Goal: Information Seeking & Learning: Learn about a topic

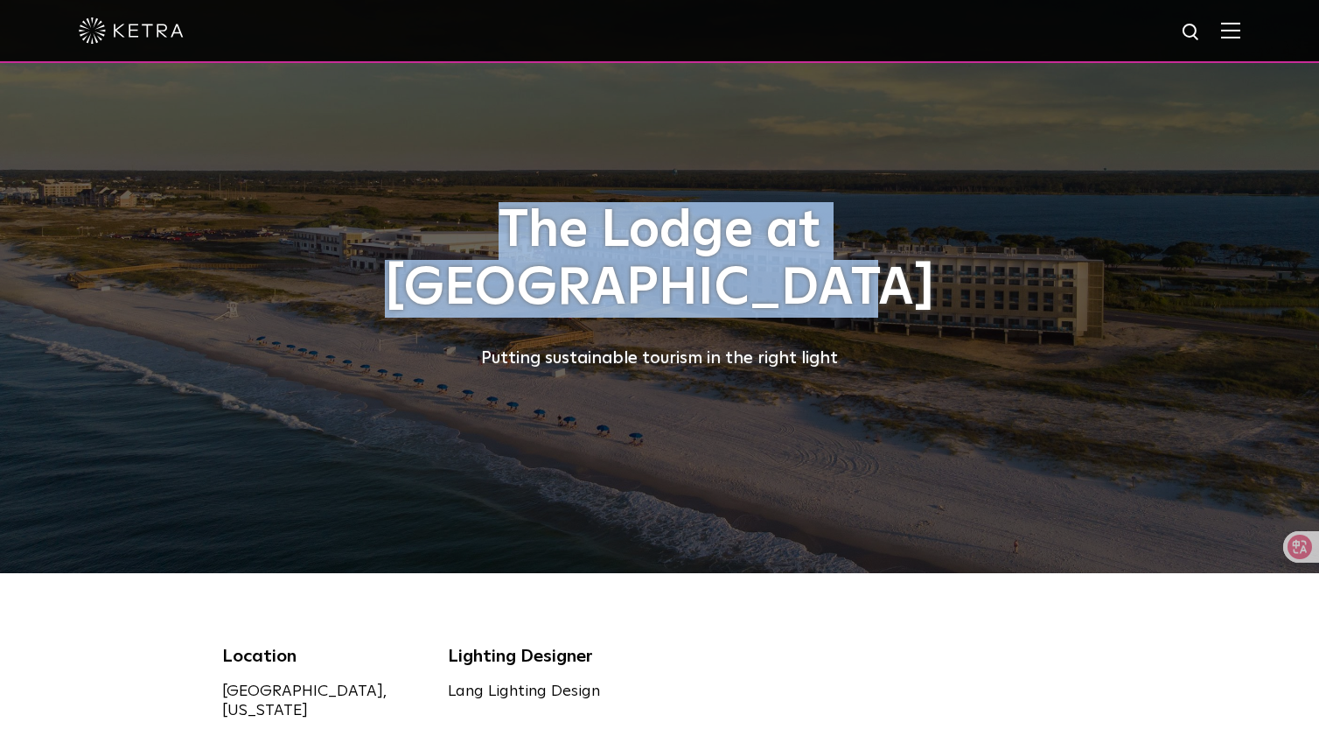
drag, startPoint x: 1016, startPoint y: 256, endPoint x: 257, endPoint y: 252, distance: 758.5
click at [257, 252] on h1 "The Lodge at [GEOGRAPHIC_DATA]" at bounding box center [659, 259] width 875 height 115
copy h1 "The Lodge at [GEOGRAPHIC_DATA]"
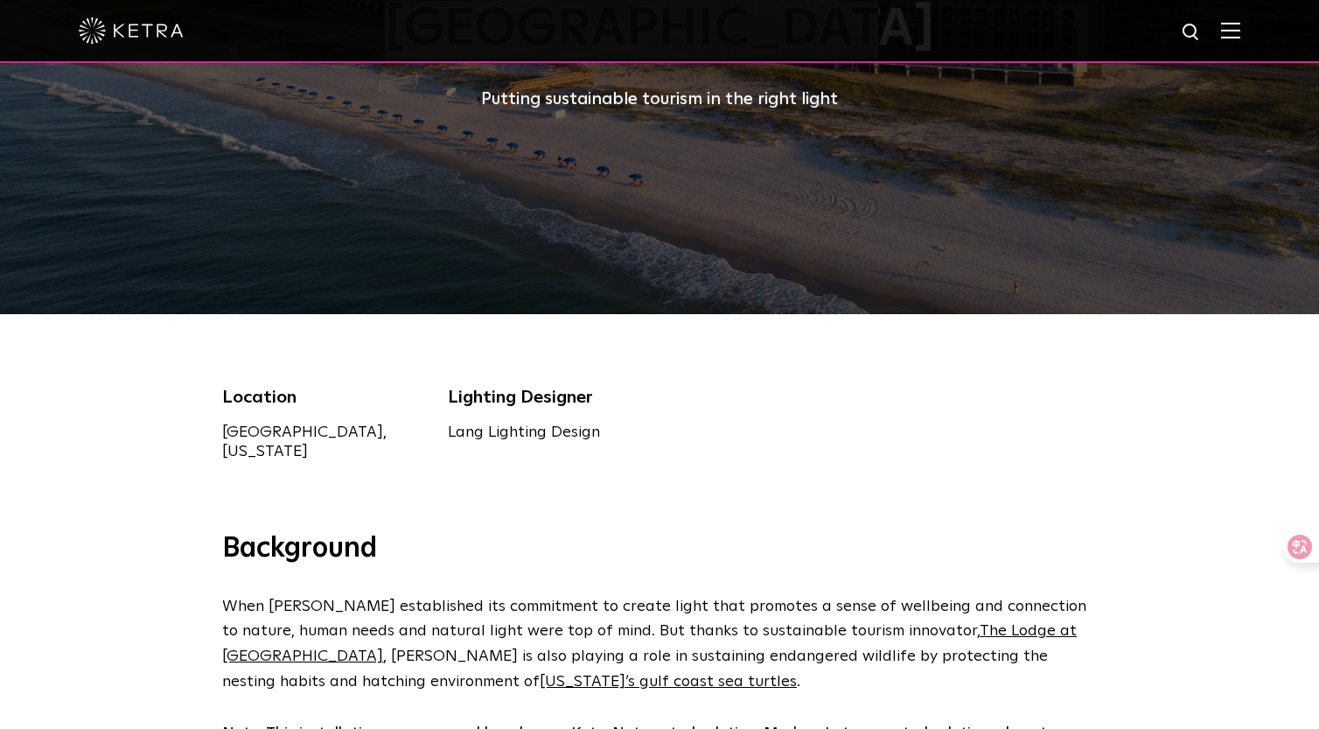
scroll to position [350, 0]
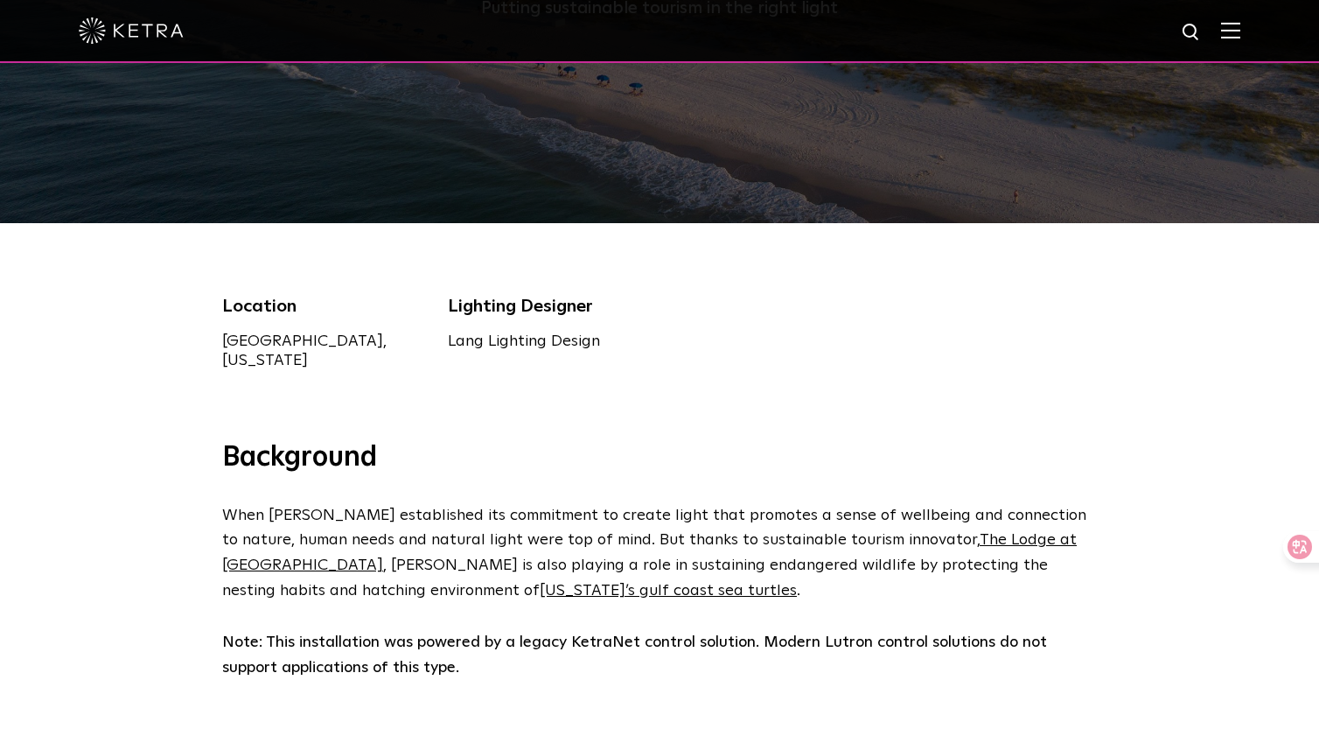
drag, startPoint x: 376, startPoint y: 341, endPoint x: 193, endPoint y: 339, distance: 182.8
click at [193, 339] on div "Location [GEOGRAPHIC_DATA], [US_STATE] Lighting Designer Lang Lighting Design" at bounding box center [659, 331] width 1319 height 217
copy div "[GEOGRAPHIC_DATA], [US_STATE]"
click at [1282, 556] on icon at bounding box center [1287, 547] width 24 height 24
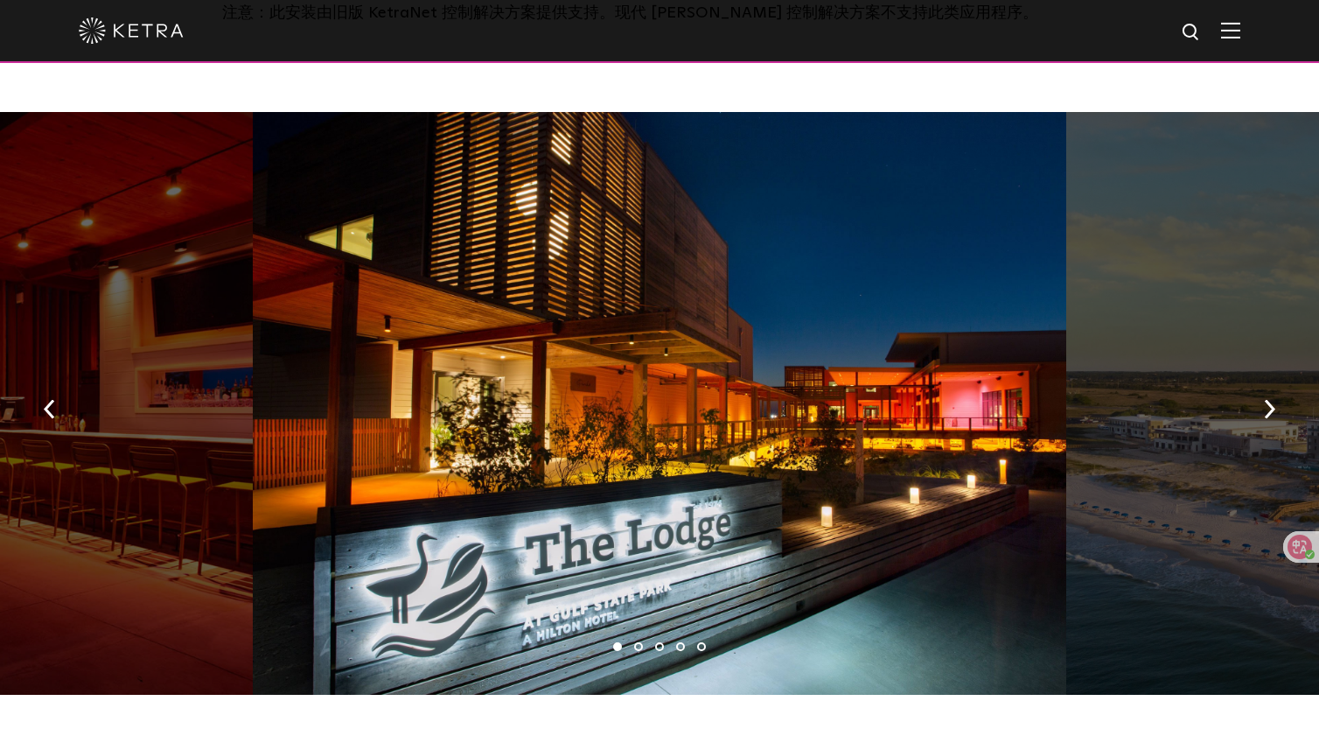
scroll to position [1172, 0]
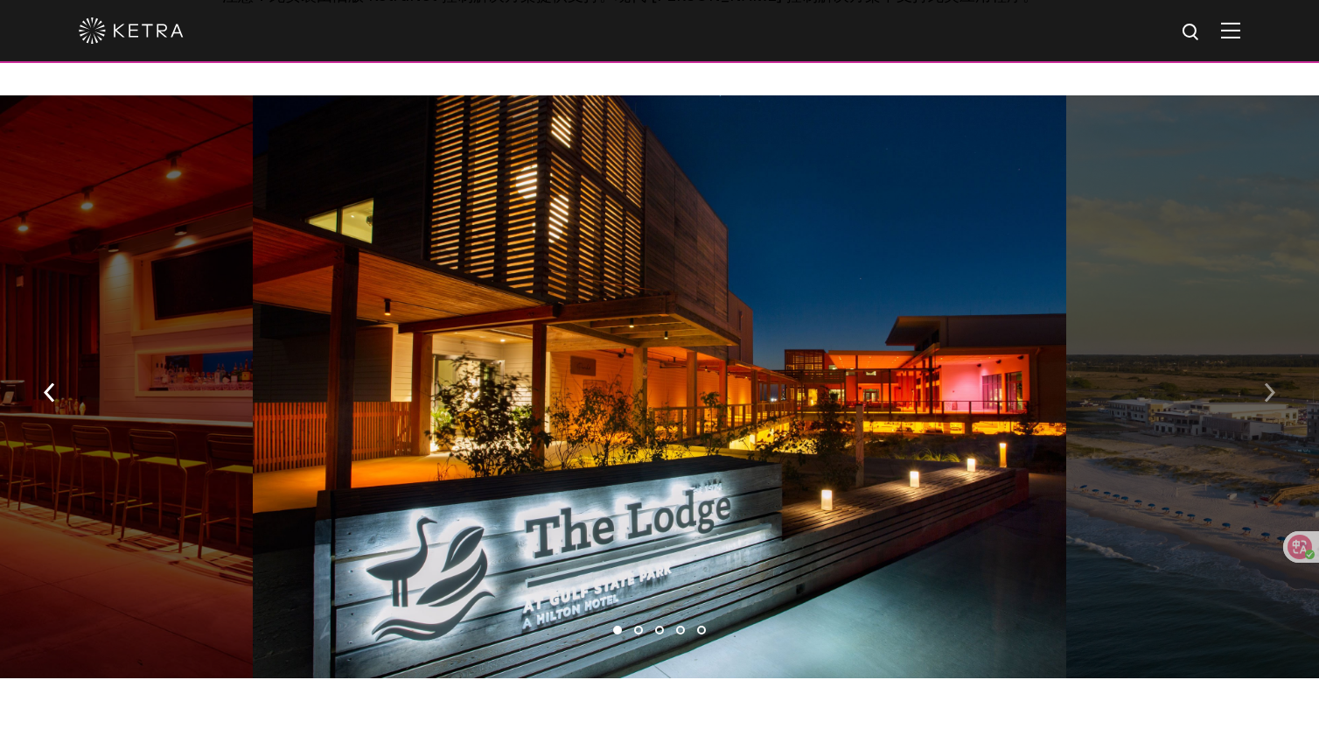
click at [1273, 389] on img "button" at bounding box center [1269, 391] width 11 height 19
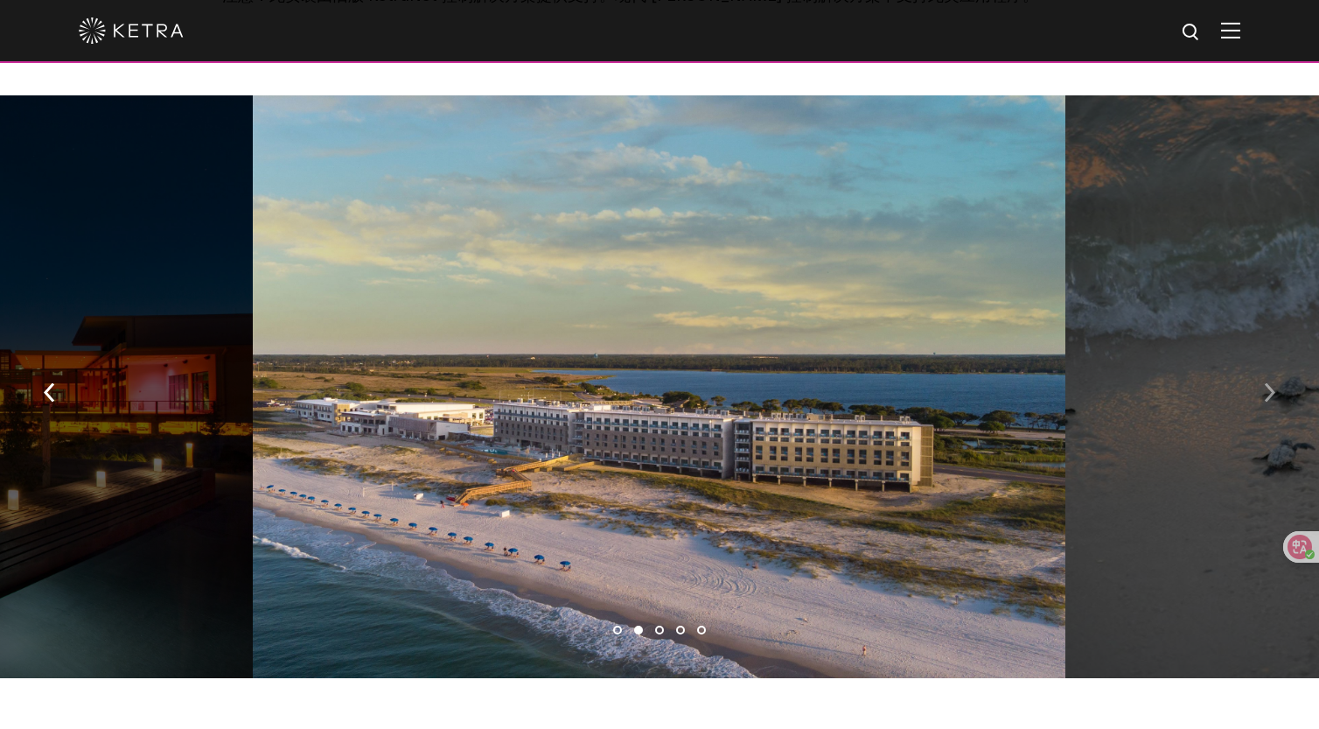
click at [1273, 389] on img "button" at bounding box center [1269, 391] width 11 height 19
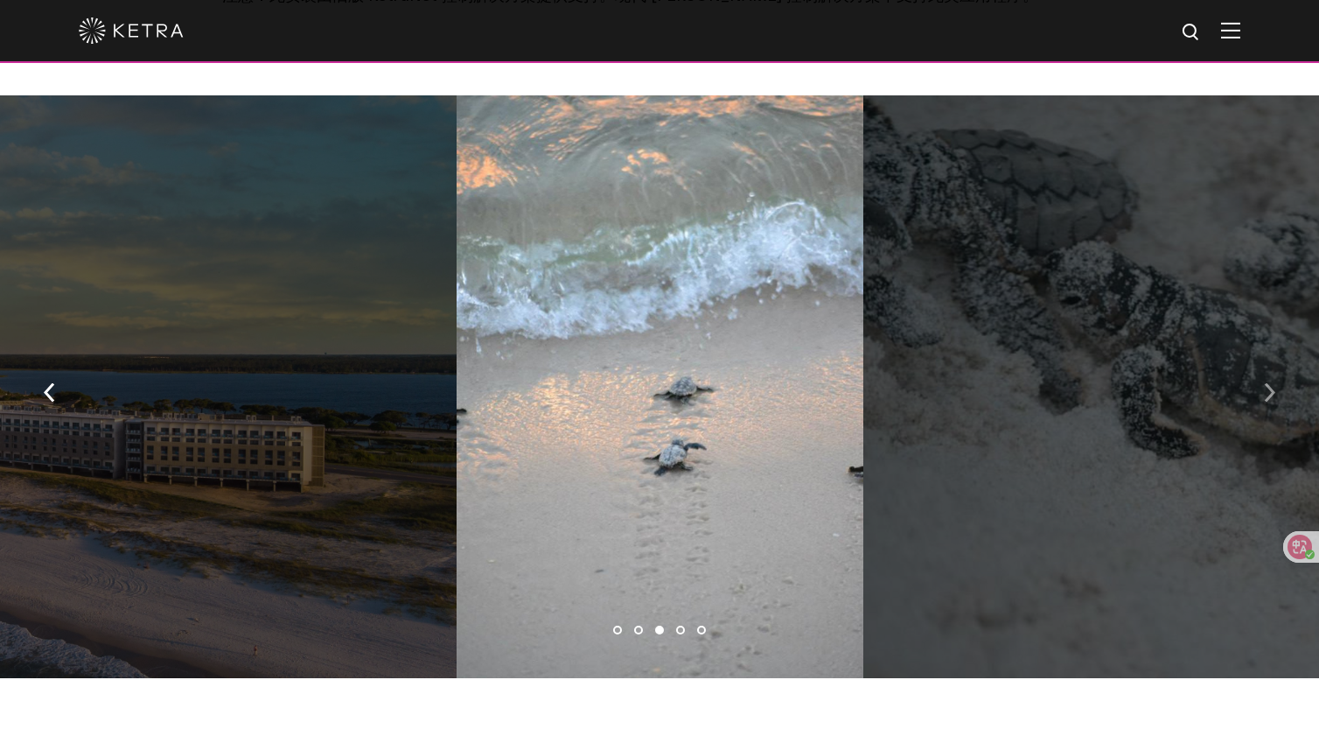
click at [1275, 399] on button "button" at bounding box center [1270, 390] width 38 height 60
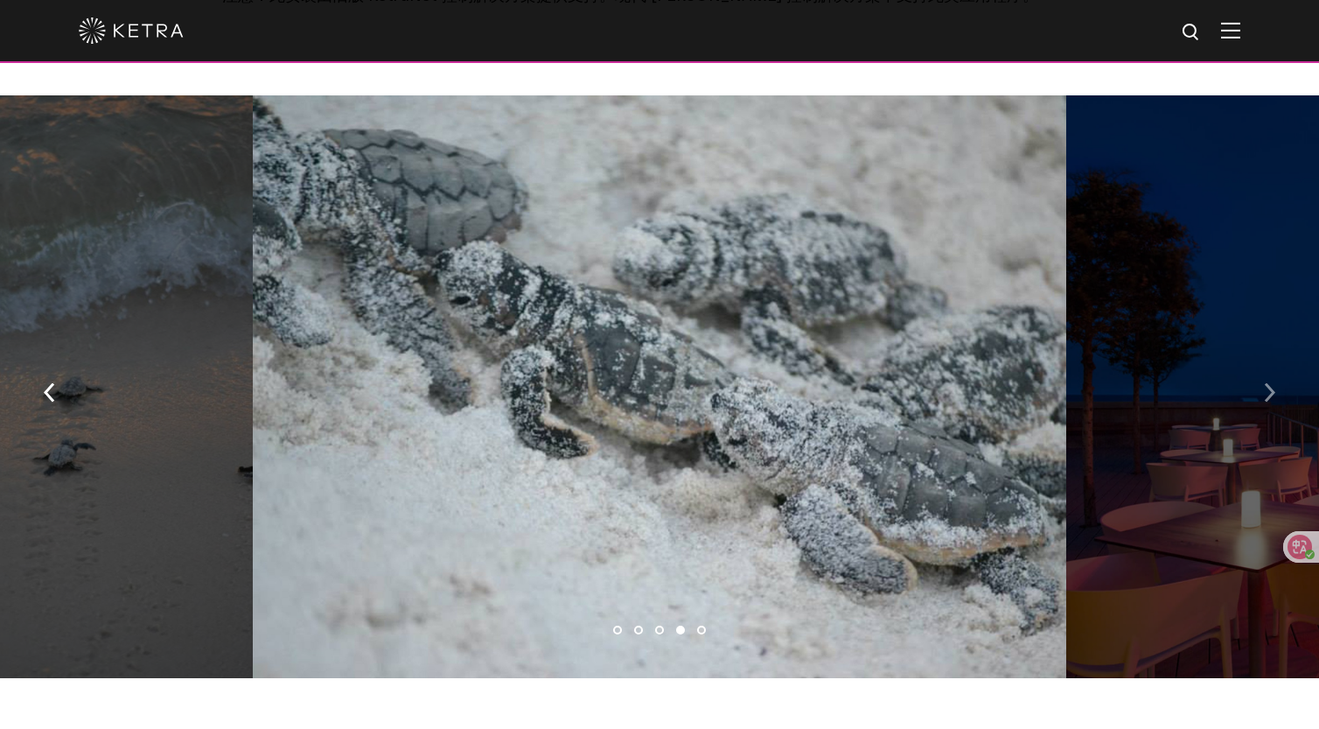
click at [1275, 399] on button "button" at bounding box center [1270, 390] width 38 height 60
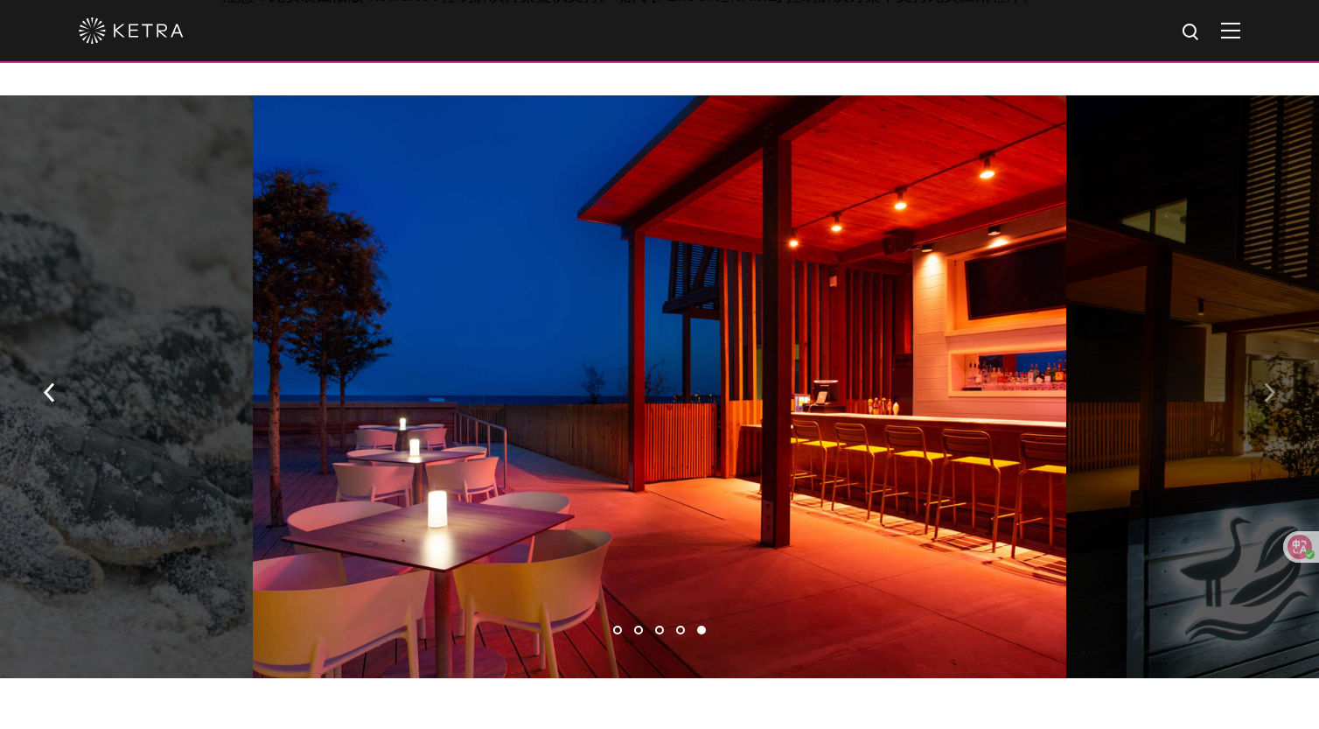
click at [1274, 390] on img "button" at bounding box center [1269, 391] width 11 height 19
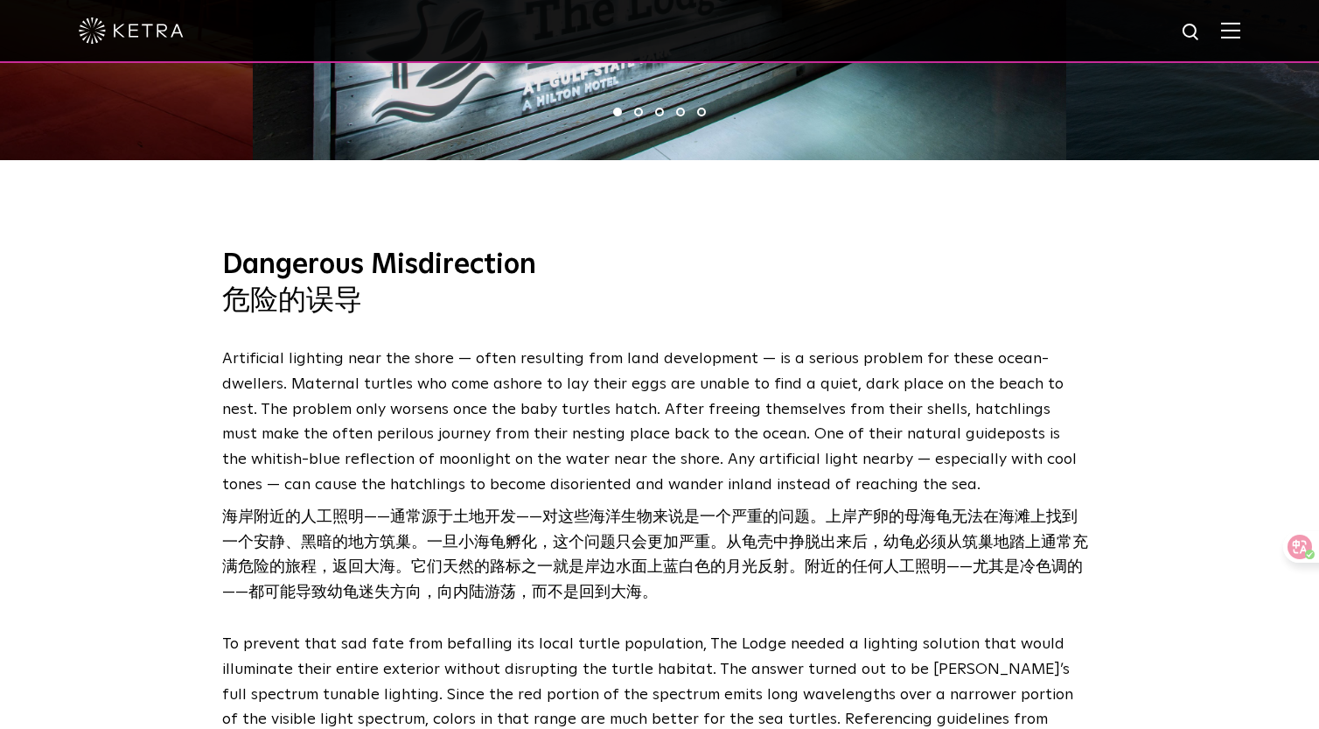
scroll to position [1692, 0]
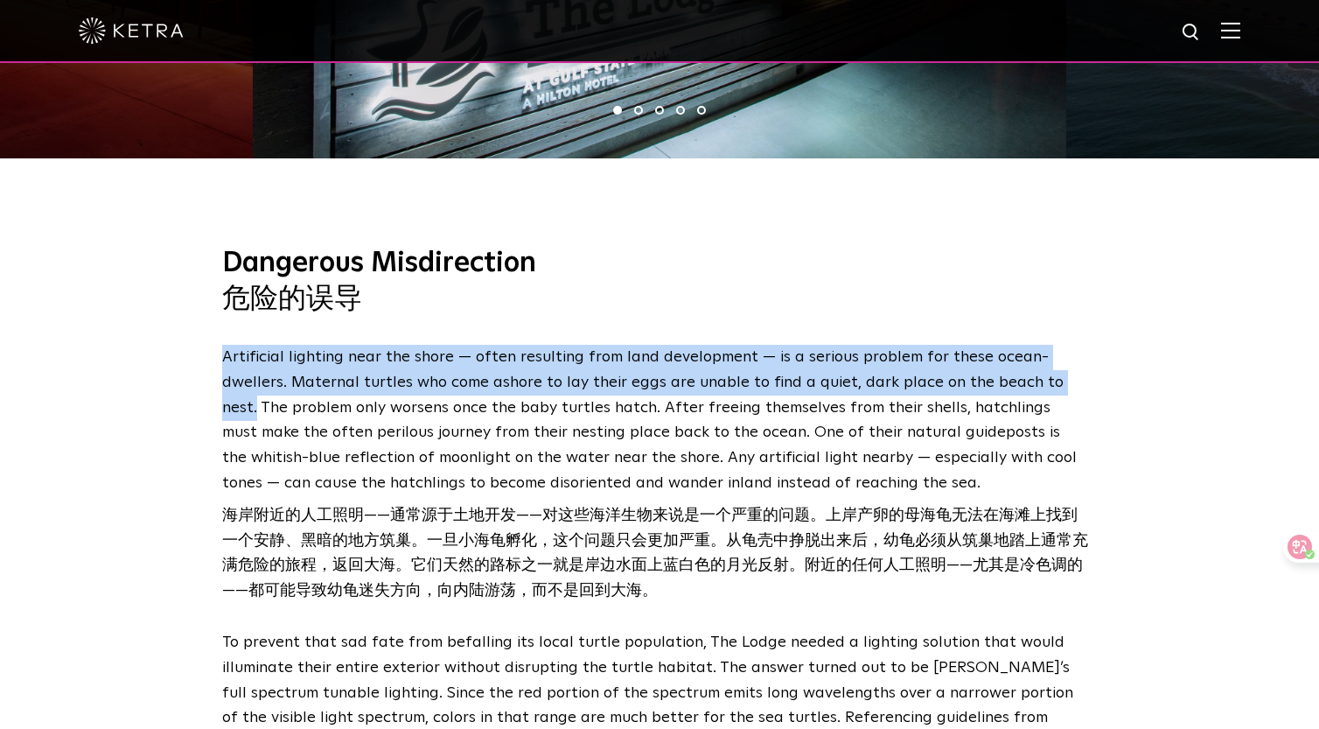
drag, startPoint x: 218, startPoint y: 357, endPoint x: 1012, endPoint y: 378, distance: 794.6
click at [1012, 378] on div "Dangerous Misdirection 危险的误导 Artificial lighting near the shore — often resulti…" at bounding box center [660, 618] width 910 height 744
copy p "Artificial lighting near the shore — often resulting from land development — is…"
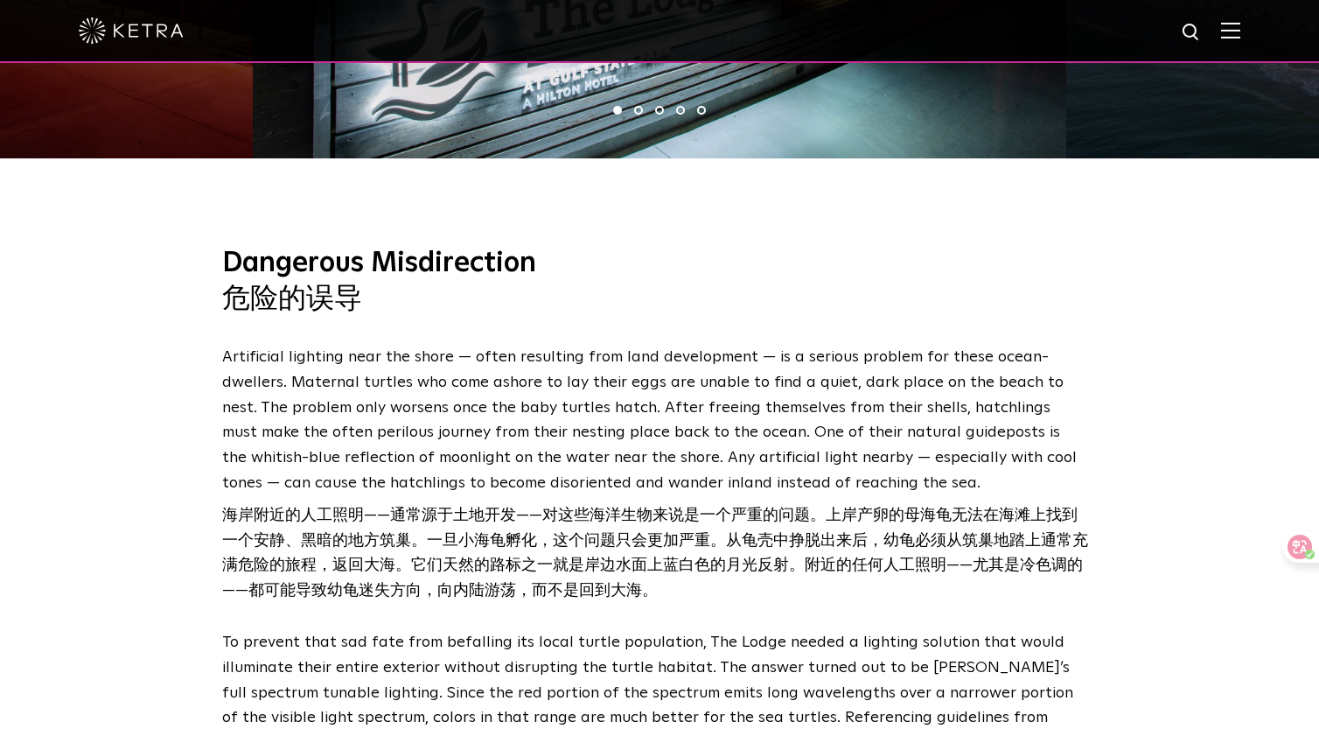
click at [830, 451] on p "Artificial lighting near the shore — often resulting from land development — is…" at bounding box center [655, 474] width 866 height 259
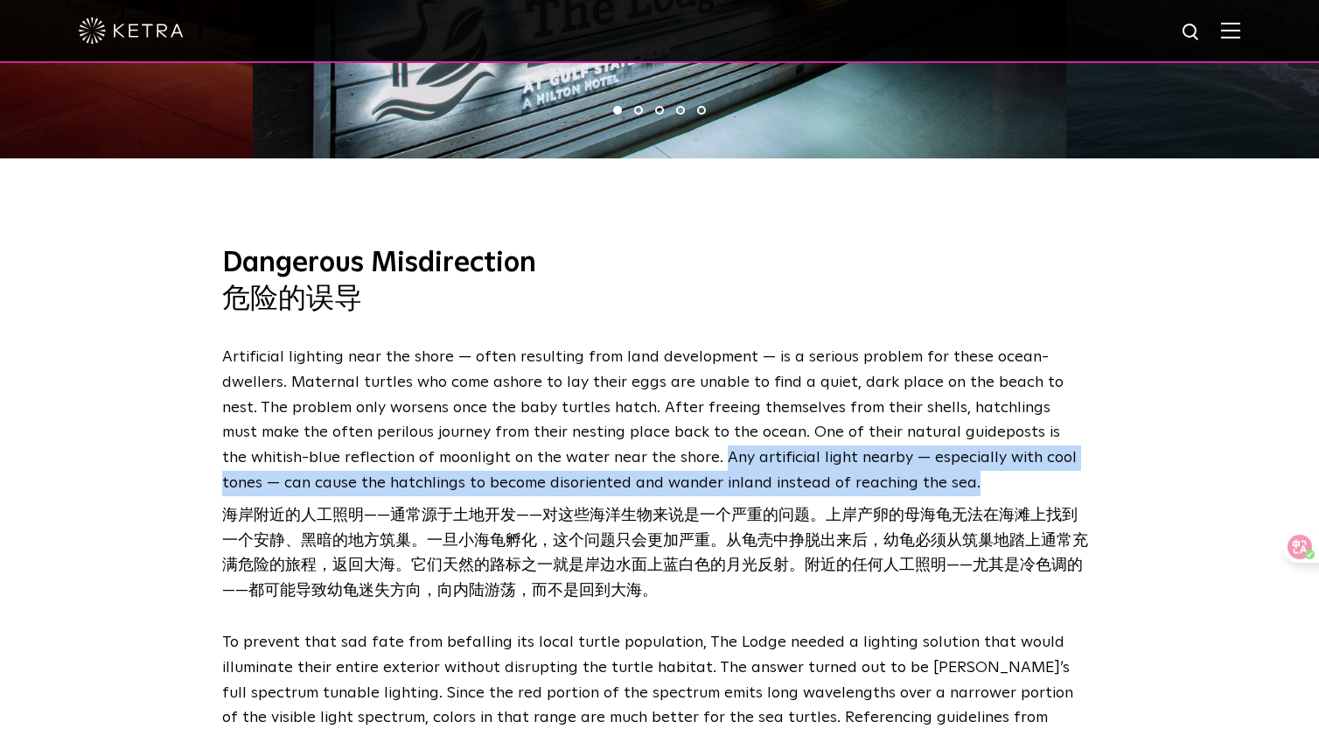
drag, startPoint x: 595, startPoint y: 459, endPoint x: 835, endPoint y: 482, distance: 240.8
click at [835, 482] on p "Artificial lighting near the shore — often resulting from land development — is…" at bounding box center [655, 474] width 866 height 259
copy p "Any artificial light nearby — especially with cool tones — can cause the hatchl…"
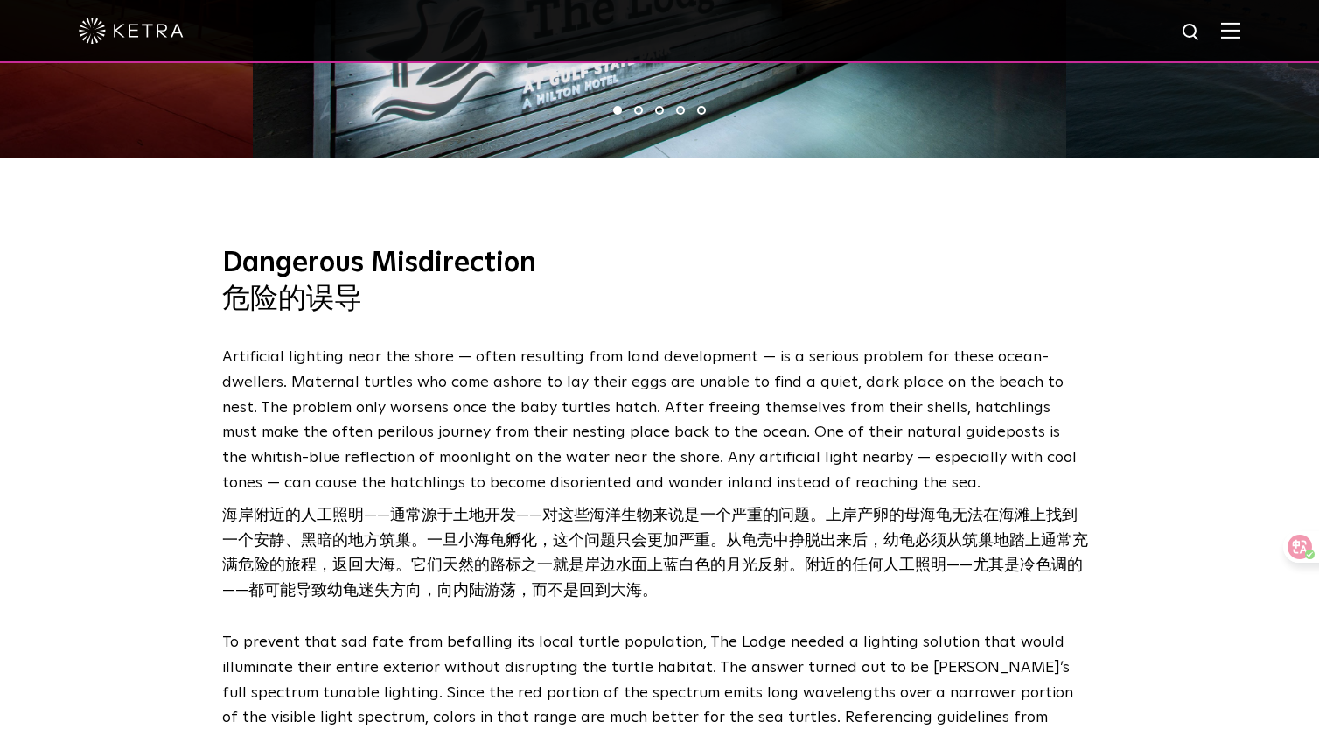
click at [982, 309] on font "危险的误导" at bounding box center [659, 300] width 875 height 37
drag, startPoint x: 223, startPoint y: 355, endPoint x: 444, endPoint y: 352, distance: 220.5
click at [444, 352] on p "Artificial lighting near the shore — often resulting from land development — is…" at bounding box center [655, 474] width 866 height 259
copy p "Artificial lighting near the shore"
click at [708, 423] on p "Artificial lighting near the shore — often resulting from land development — is…" at bounding box center [655, 474] width 866 height 259
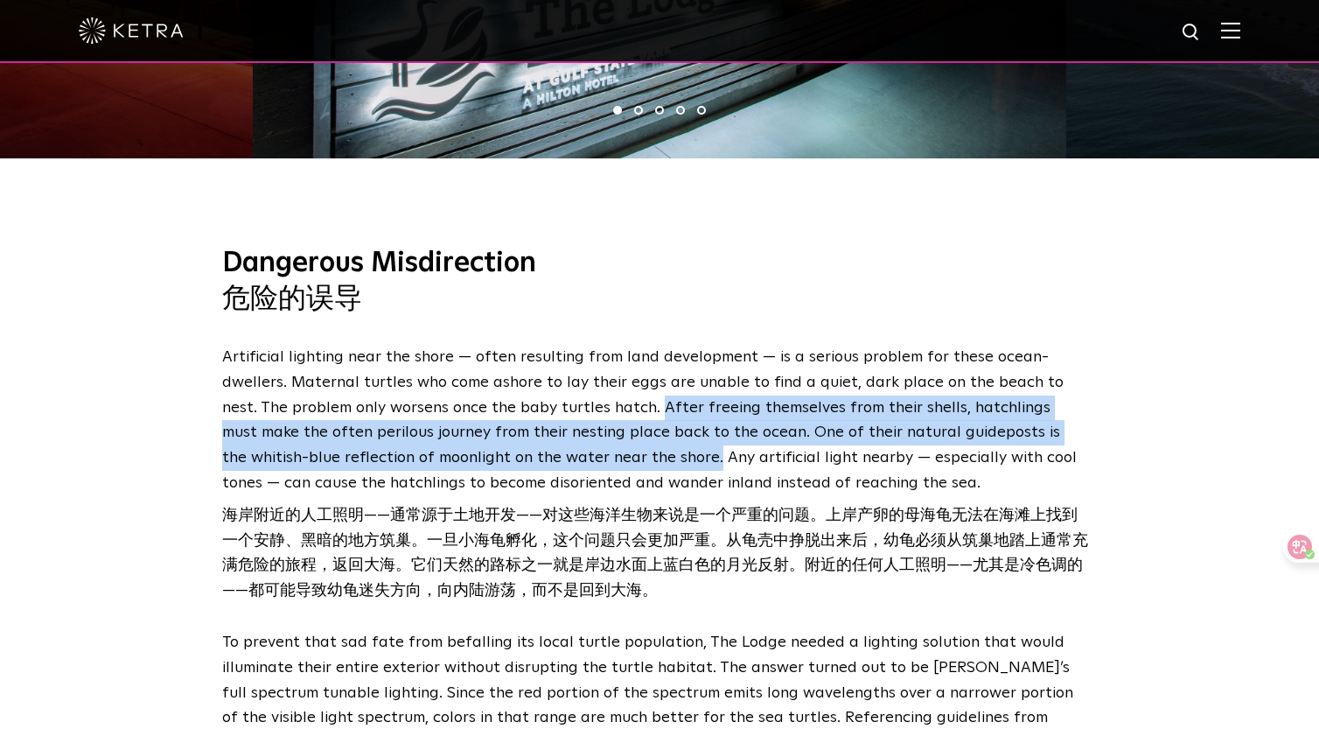
drag, startPoint x: 588, startPoint y: 408, endPoint x: 589, endPoint y: 449, distance: 41.1
click at [589, 449] on p "Artificial lighting near the shore — often resulting from land development — is…" at bounding box center [655, 474] width 866 height 259
copy p "After freeing themselves from their shells, hatchlings must make the often peri…"
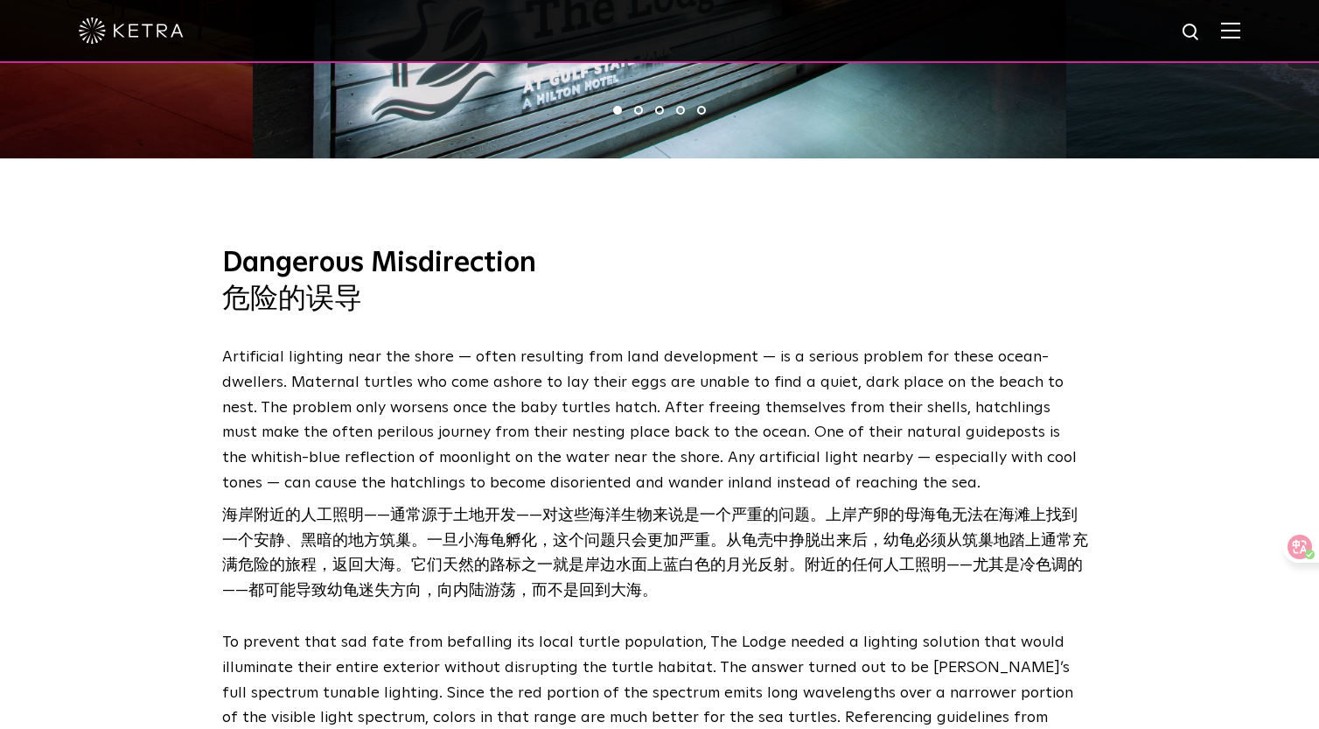
click at [675, 232] on div "Dangerous Misdirection 危险的误导 Artificial lighting near the shore — often resulti…" at bounding box center [659, 621] width 1319 height 908
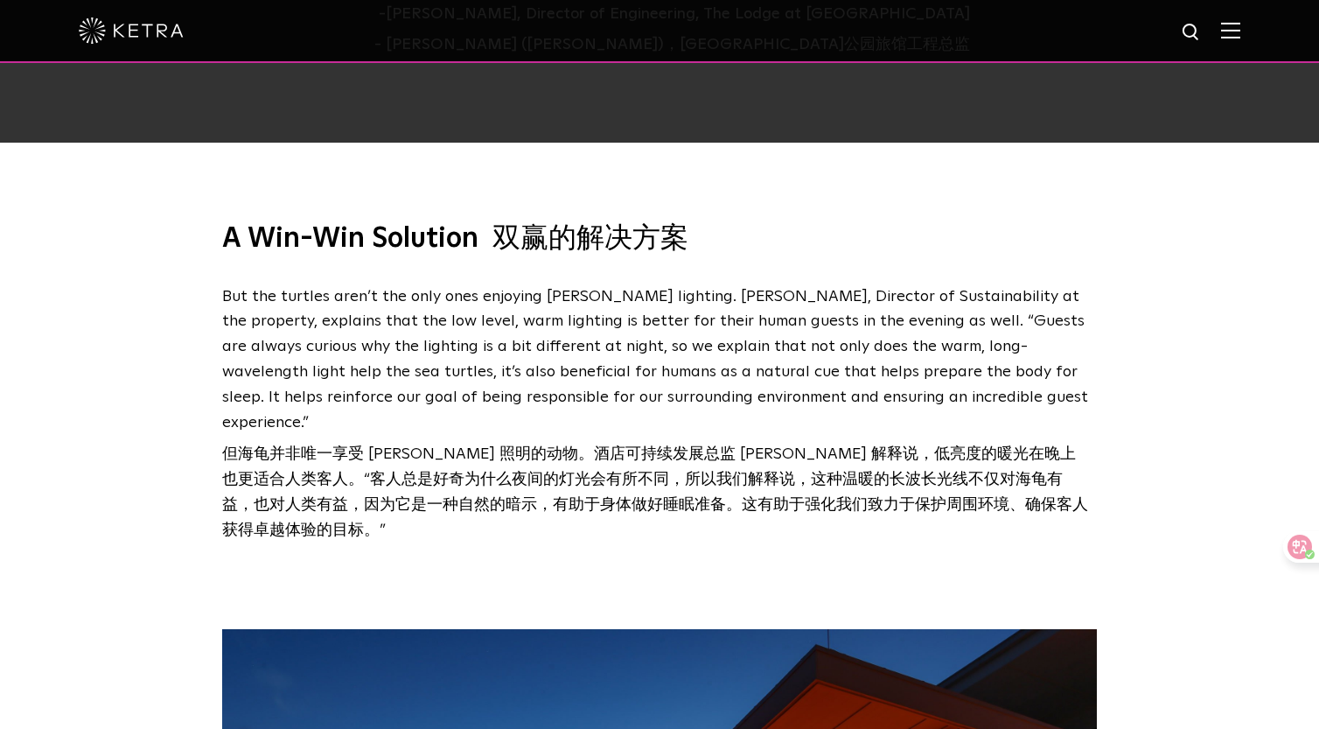
scroll to position [3090, 0]
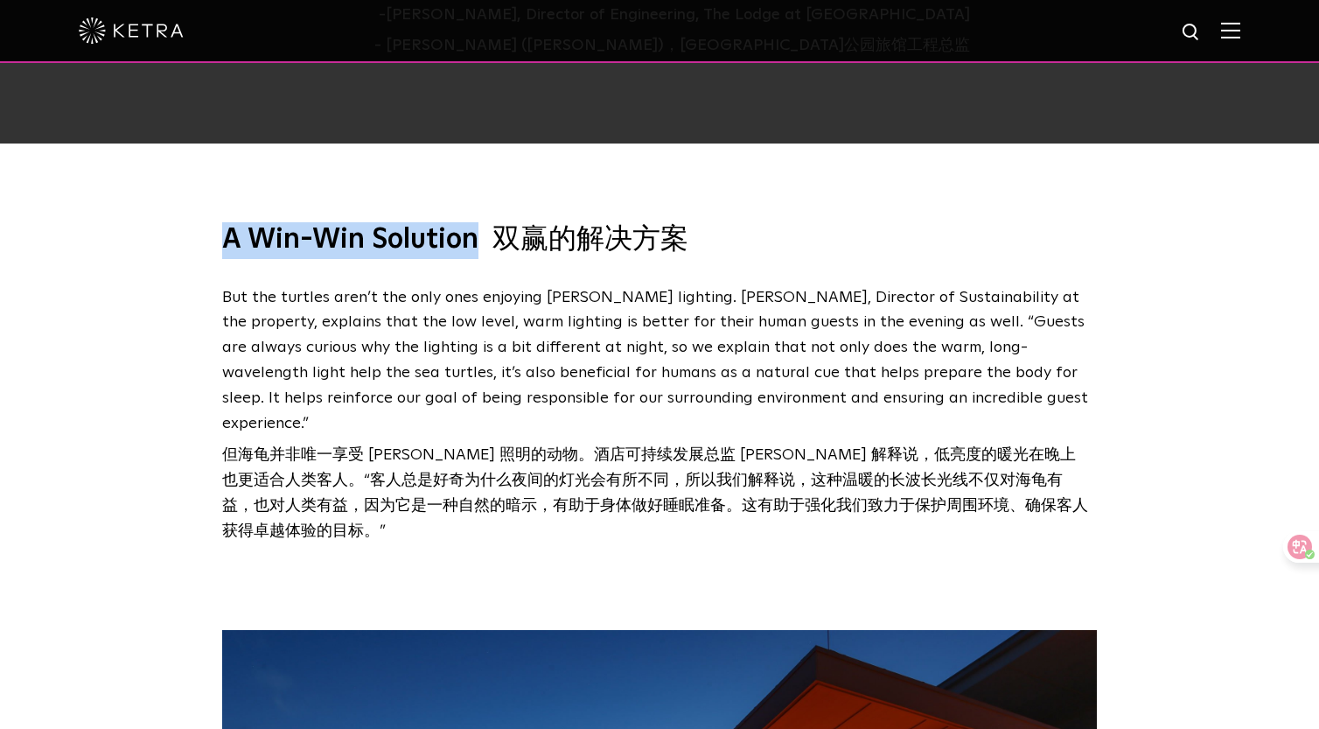
drag, startPoint x: 481, startPoint y: 211, endPoint x: 211, endPoint y: 199, distance: 270.6
click at [211, 222] on div "A Win-Win Solution 双赢的解决方案 But the turtles aren’t the only ones enjoying [PERSO…" at bounding box center [660, 386] width 910 height 329
copy h3 "A Win-Win Solution"
click at [798, 307] on p "But the turtles aren’t the only ones enjoying [PERSON_NAME] lighting. [PERSON_N…" at bounding box center [655, 418] width 866 height 266
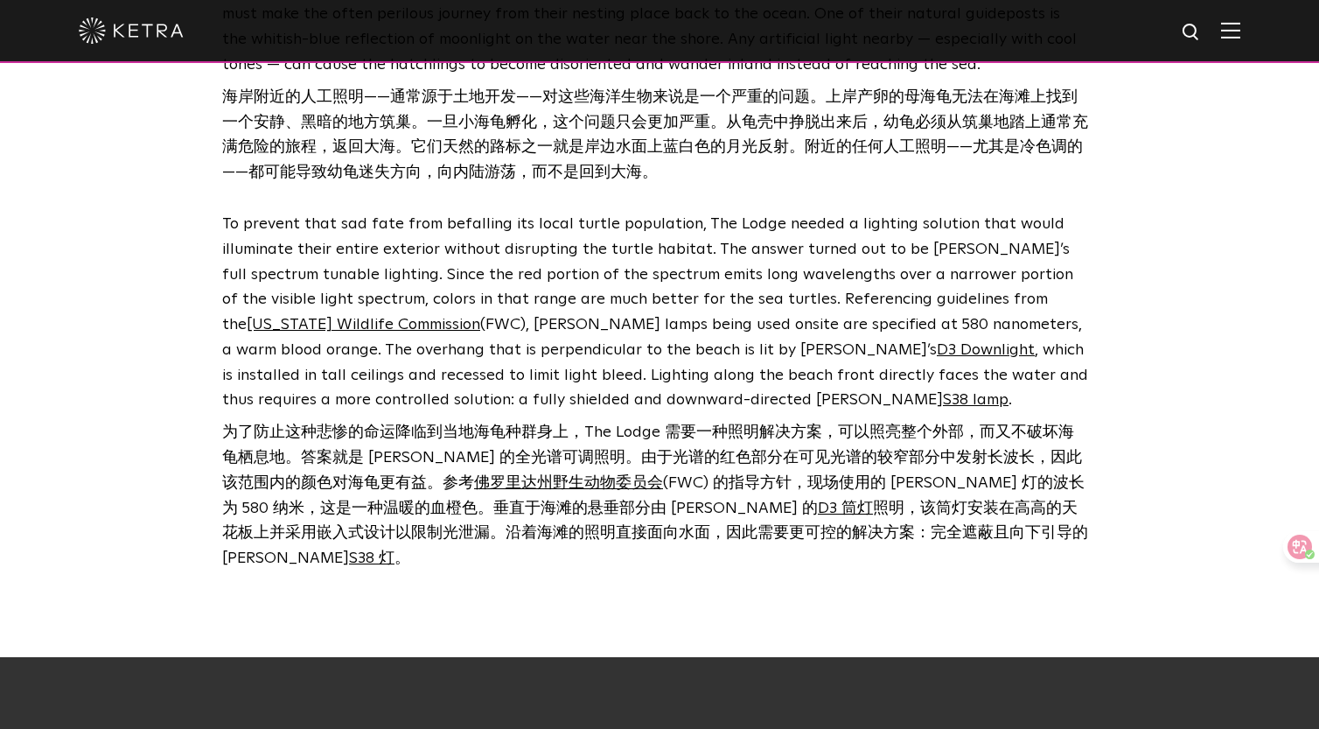
scroll to position [2112, 0]
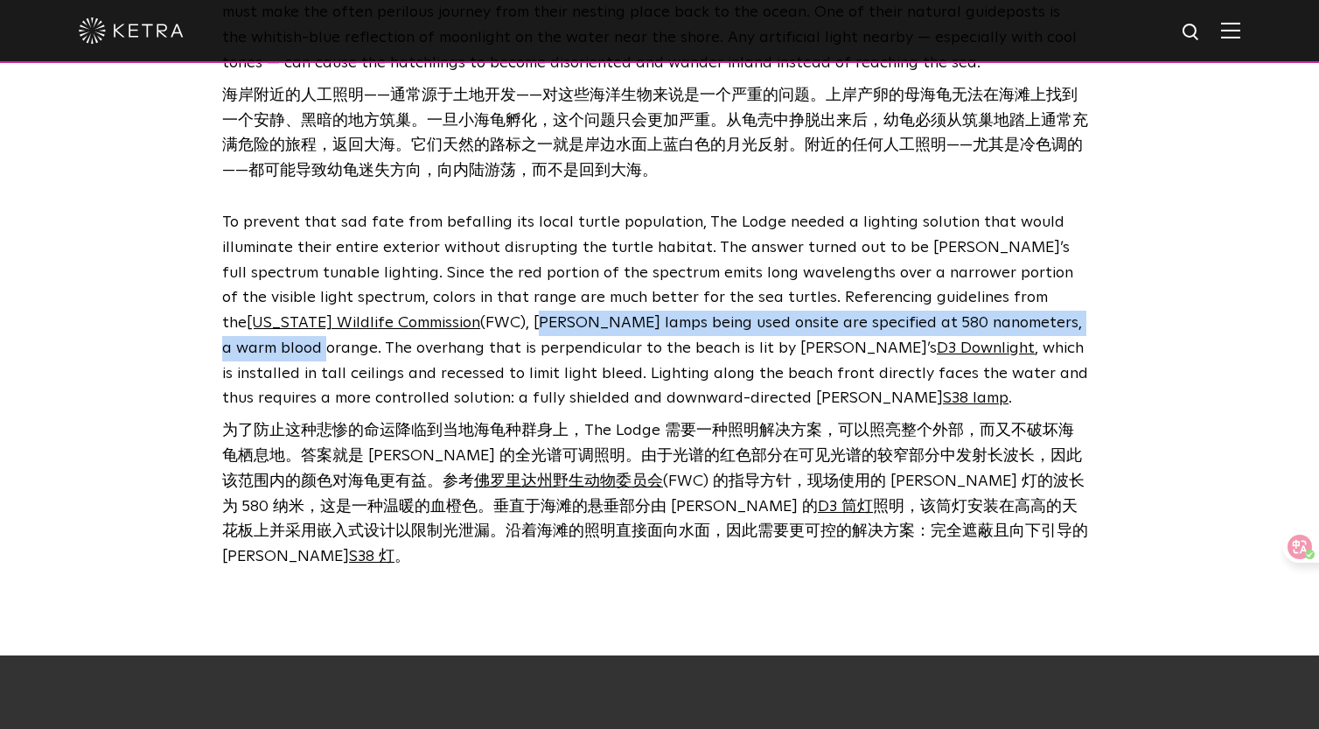
drag, startPoint x: 364, startPoint y: 325, endPoint x: 982, endPoint y: 324, distance: 618.5
click at [982, 324] on p "To prevent that sad fate from befalling its local turtle population, The Lodge …" at bounding box center [655, 390] width 866 height 360
copy p "[PERSON_NAME] lamps being used onsite are specified at 580 nanometers, a warm b…"
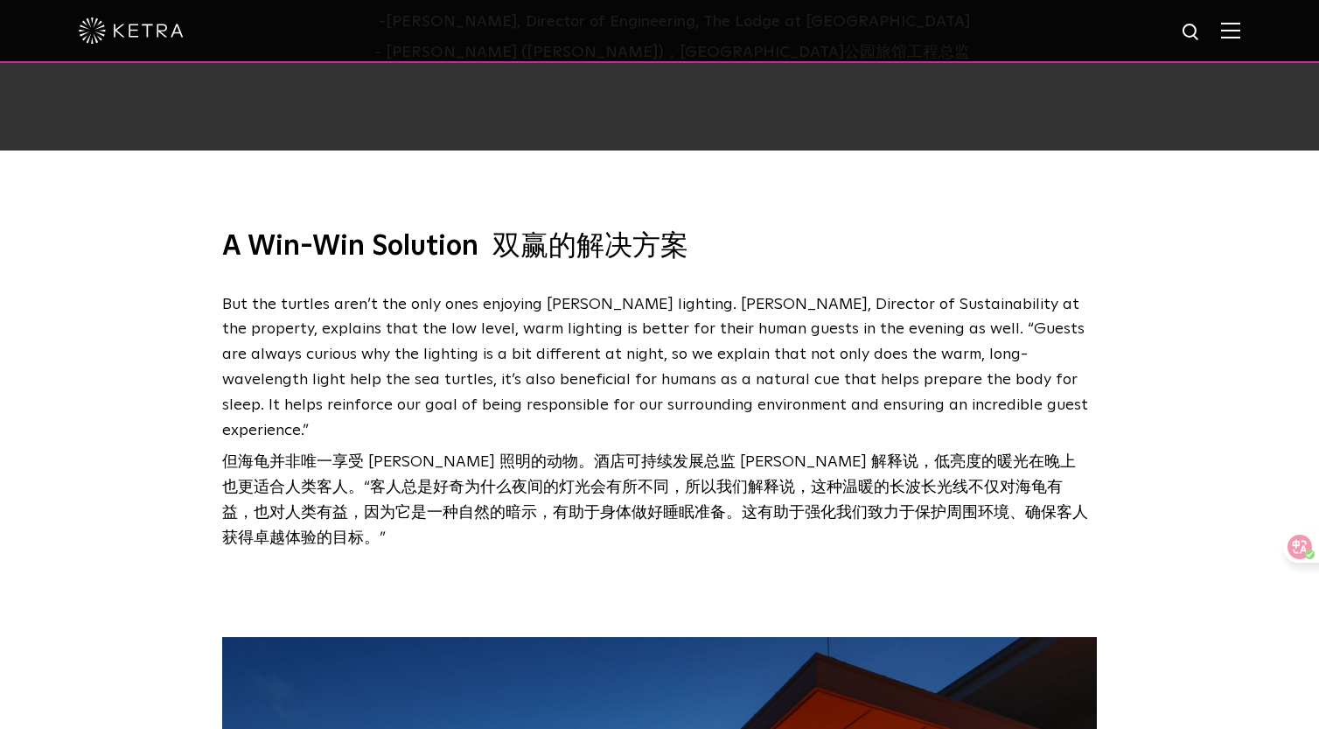
scroll to position [3102, 0]
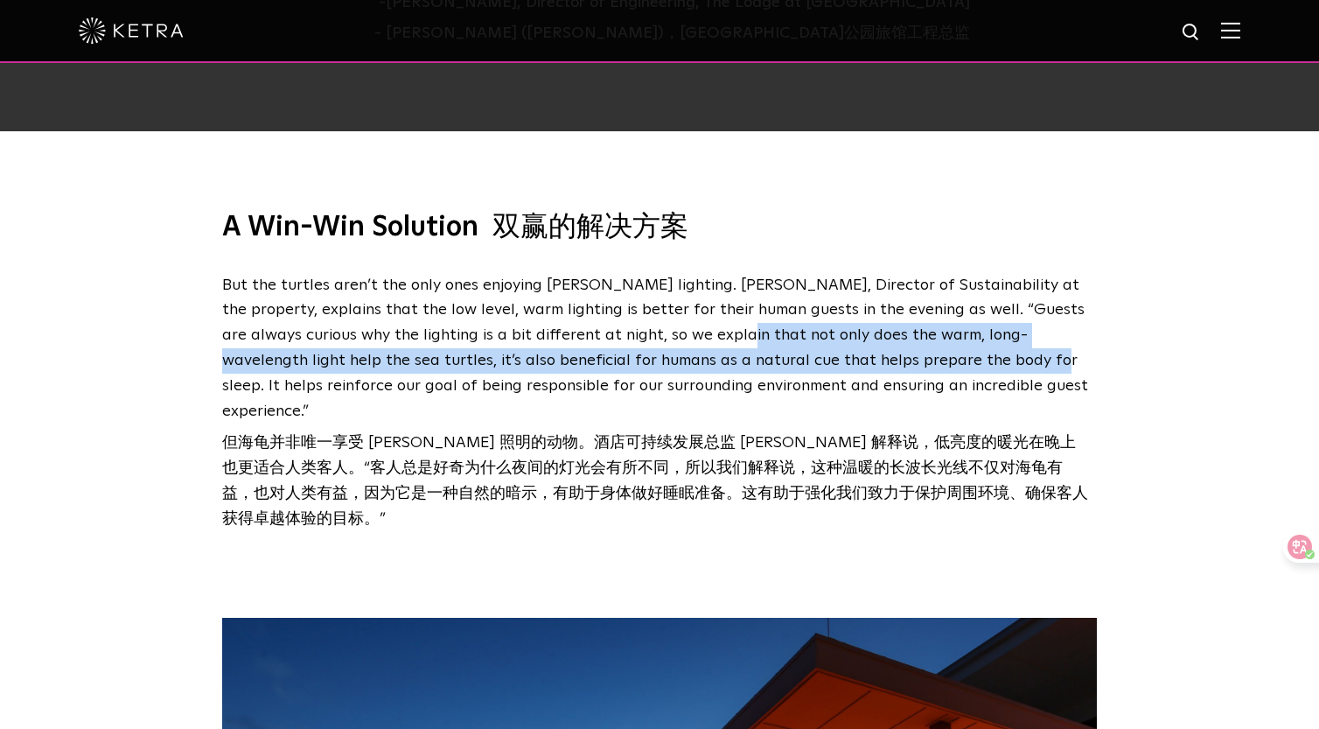
drag, startPoint x: 714, startPoint y: 311, endPoint x: 937, endPoint y: 338, distance: 224.7
click at [937, 338] on p "But the turtles aren’t the only ones enjoying [PERSON_NAME] lighting. [PERSON_N…" at bounding box center [655, 406] width 866 height 266
copy p "not only does the warm, long-wavelength light help the sea turtles, it’s also b…"
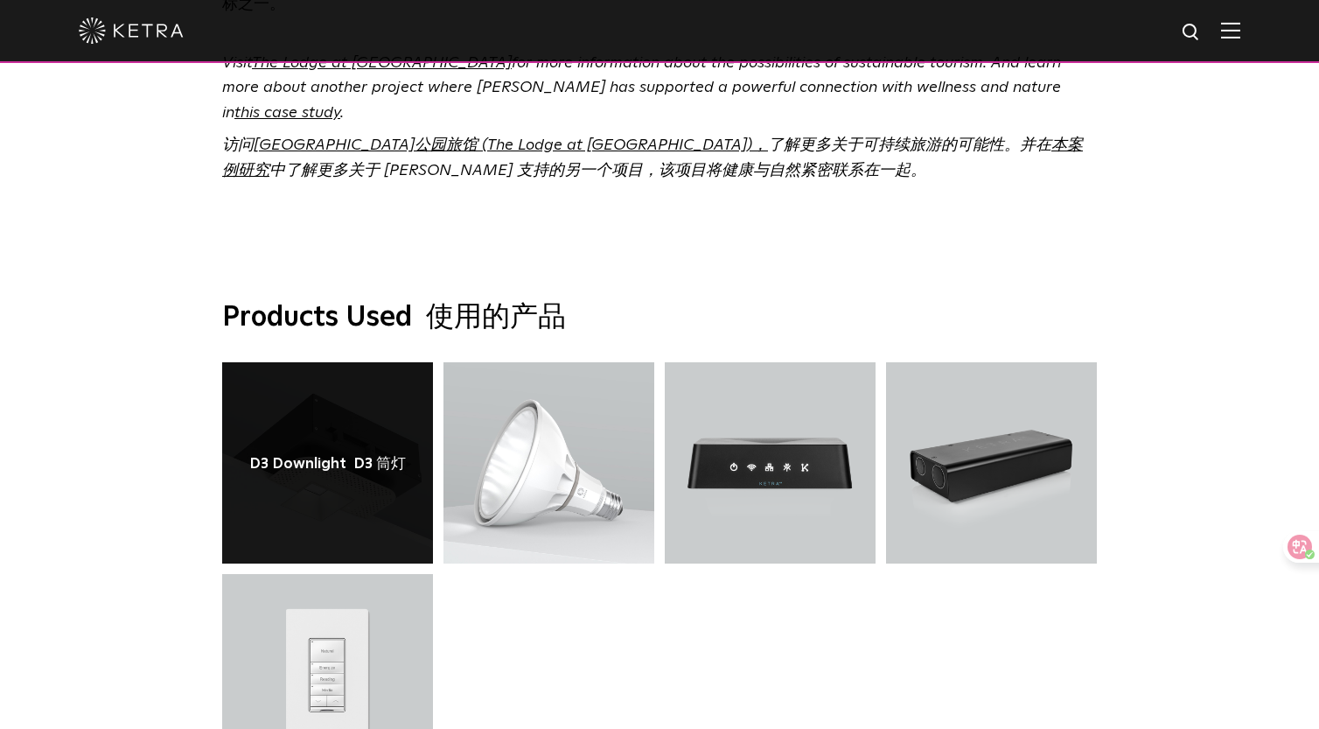
scroll to position [5635, 0]
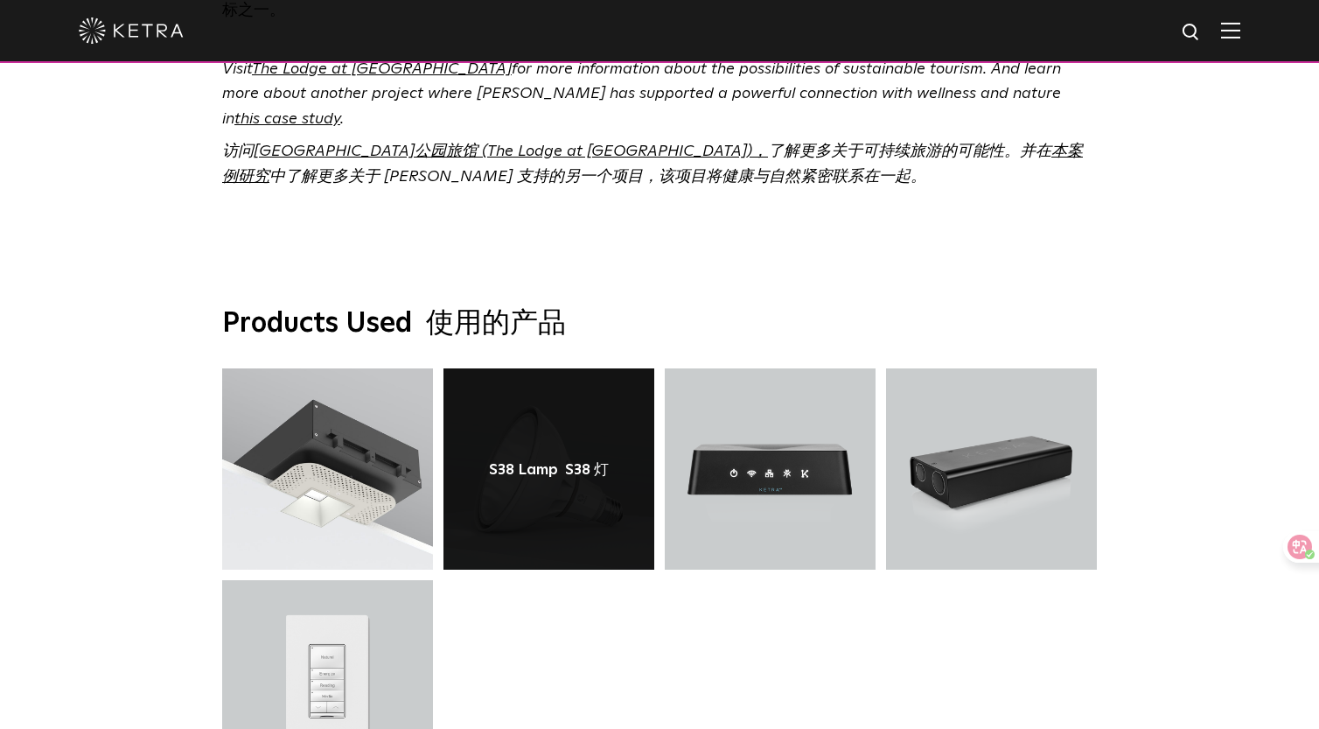
click at [487, 368] on link at bounding box center [549, 468] width 211 height 201
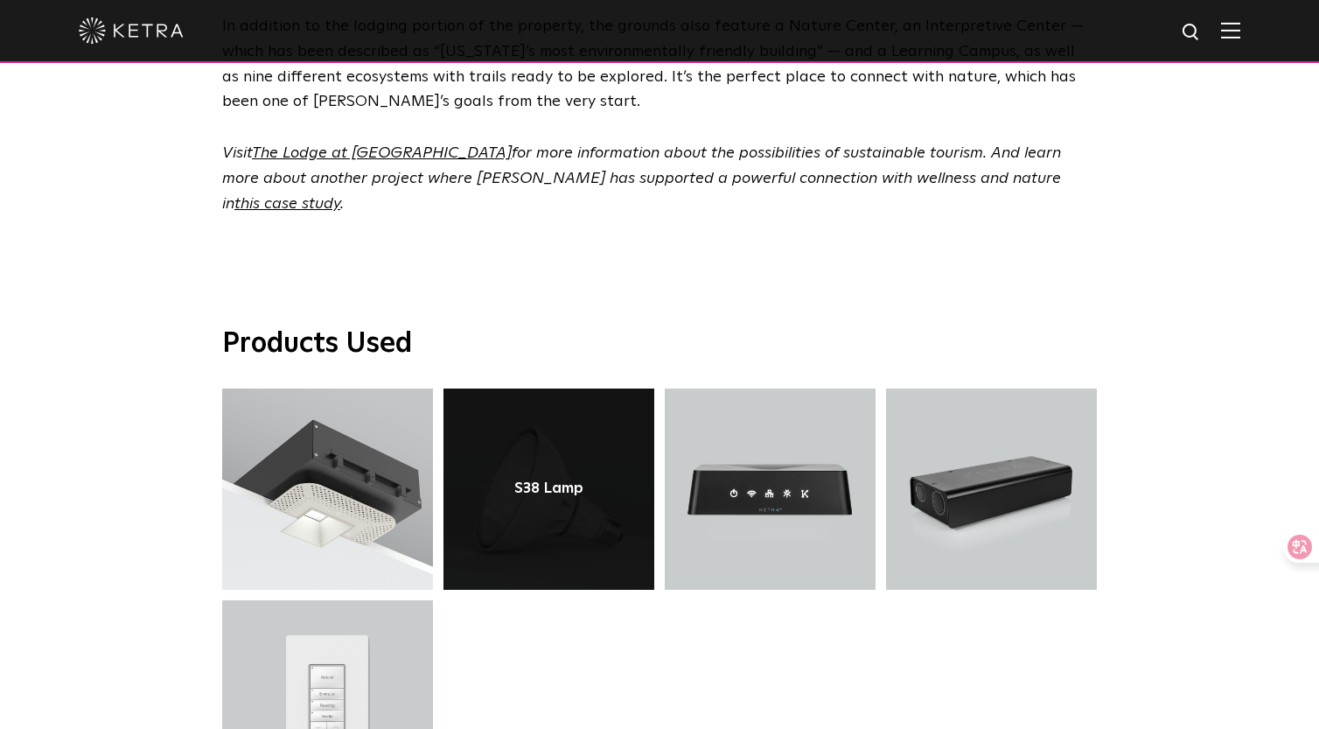
scroll to position [4323, 0]
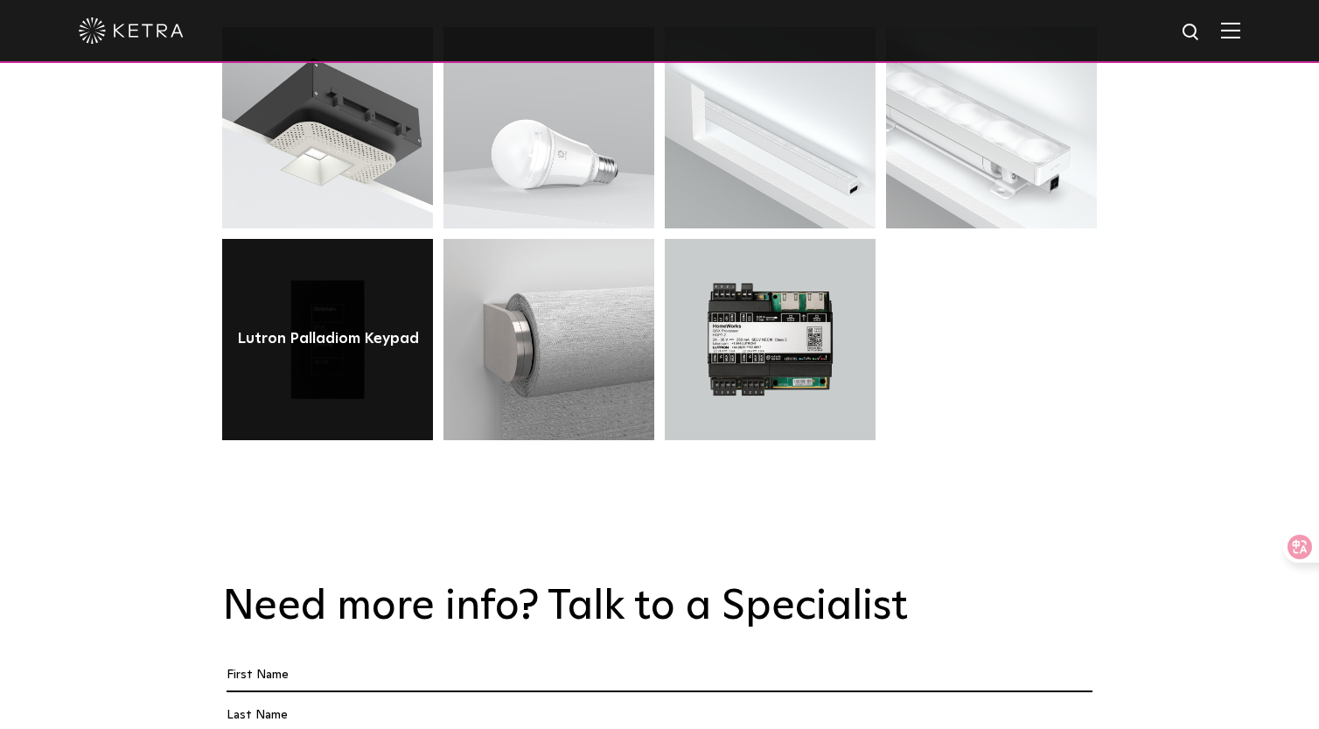
scroll to position [6461, 0]
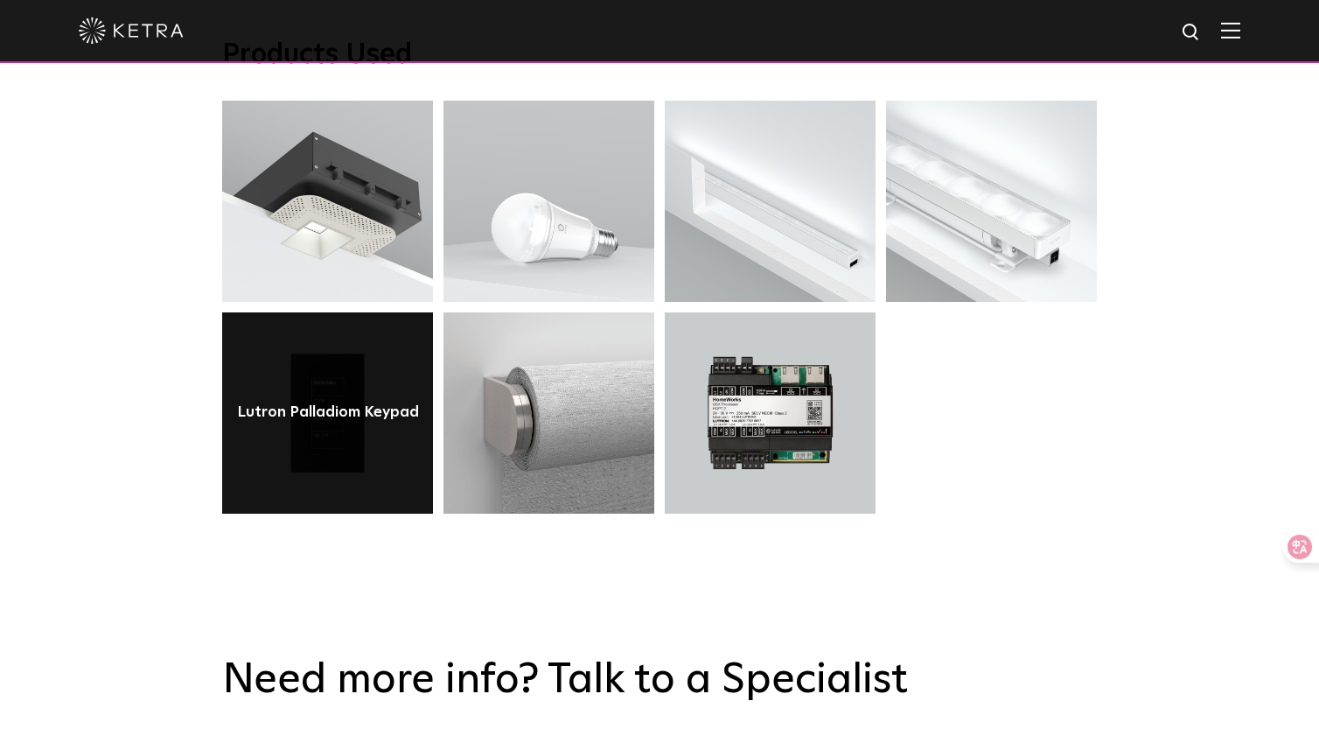
click at [342, 321] on link at bounding box center [327, 412] width 211 height 201
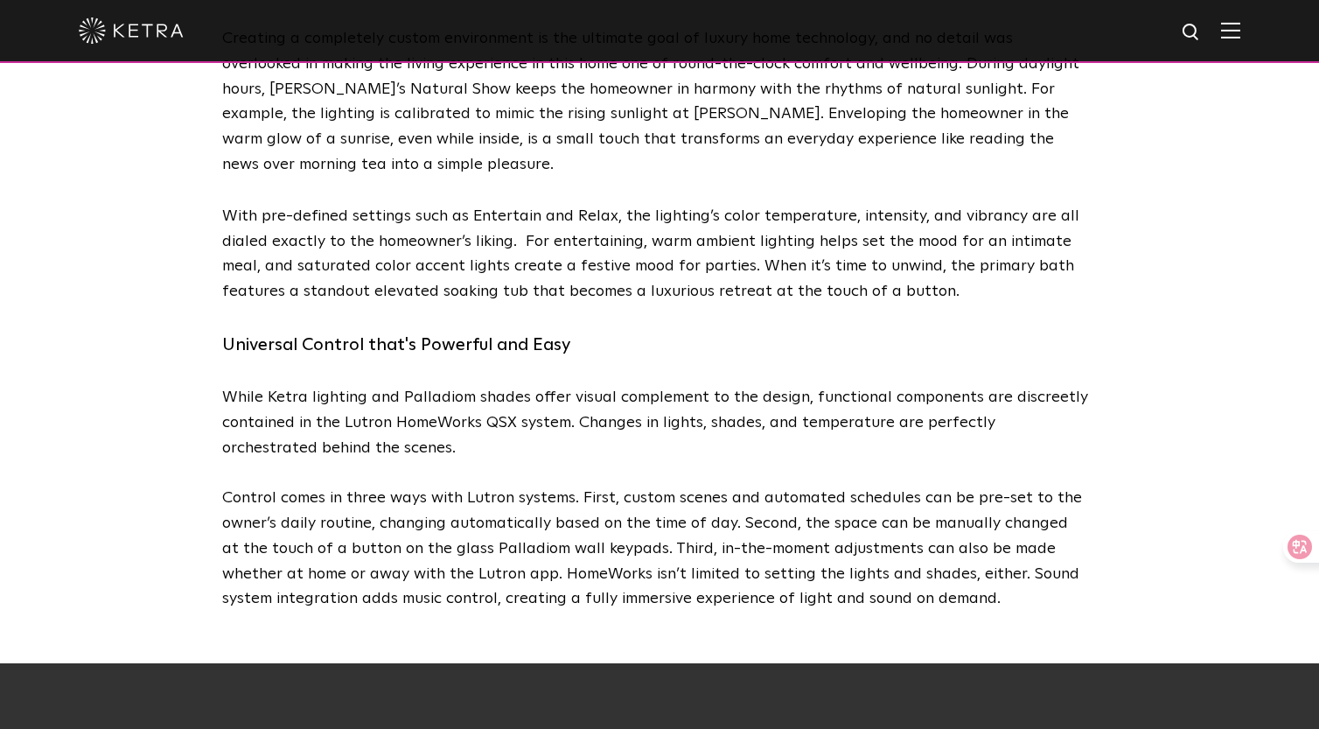
scroll to position [4967, 0]
